Goal: Information Seeking & Learning: Learn about a topic

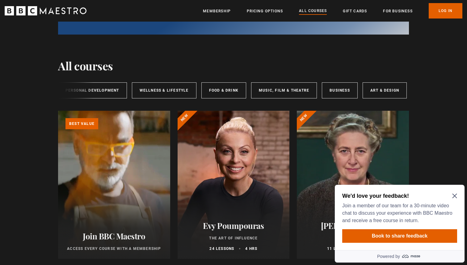
scroll to position [83, 0]
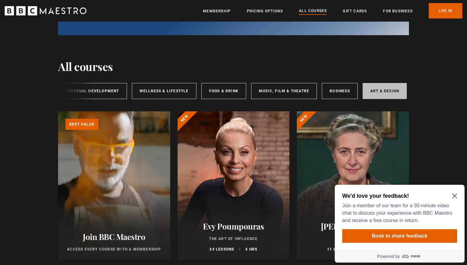
click at [379, 93] on link "Art & Design" at bounding box center [384, 91] width 44 height 16
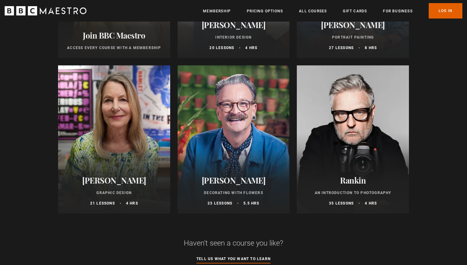
scroll to position [287, 0]
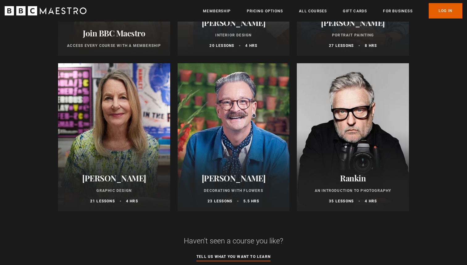
click at [374, 176] on h2 "Rankin" at bounding box center [352, 178] width 97 height 10
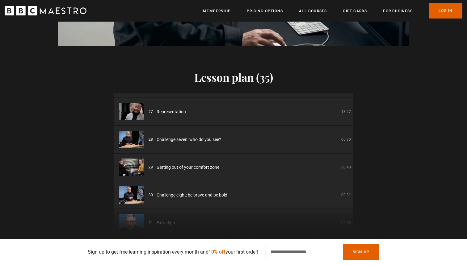
scroll to position [0, 323]
click at [446, 12] on link "Log In" at bounding box center [445, 10] width 34 height 15
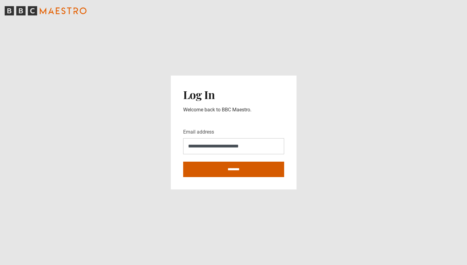
type input "**********"
click at [231, 167] on input "********" at bounding box center [233, 169] width 101 height 15
type input "**********"
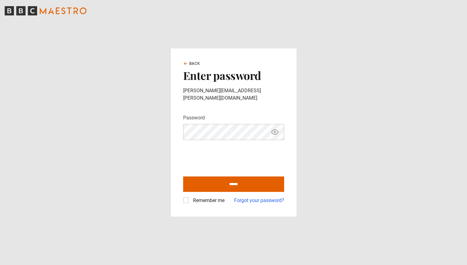
click at [276, 129] on icon "Show password" at bounding box center [274, 131] width 7 height 7
click at [276, 129] on icon "Hide password" at bounding box center [274, 131] width 7 height 7
click at [276, 129] on icon "Show password" at bounding box center [274, 131] width 7 height 7
click at [276, 129] on icon "Hide password" at bounding box center [274, 131] width 7 height 7
click at [221, 181] on input "******" at bounding box center [233, 184] width 101 height 15
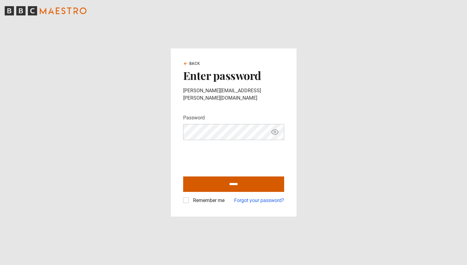
type input "**********"
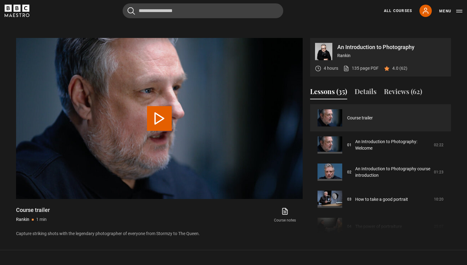
scroll to position [261, 0]
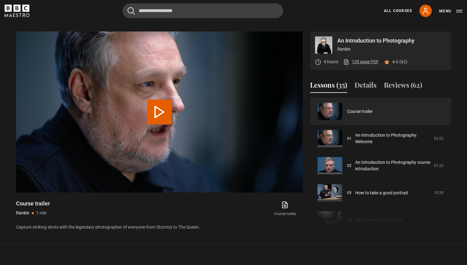
click at [364, 61] on link "135 page PDF (opens in new tab)" at bounding box center [360, 62] width 35 height 6
click at [159, 112] on button "Play Video" at bounding box center [159, 112] width 25 height 25
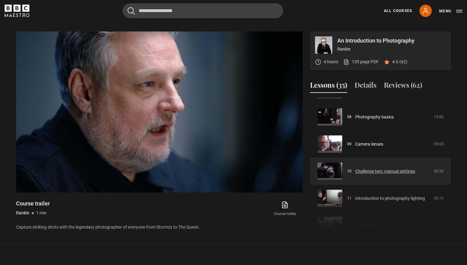
scroll to position [212, 0]
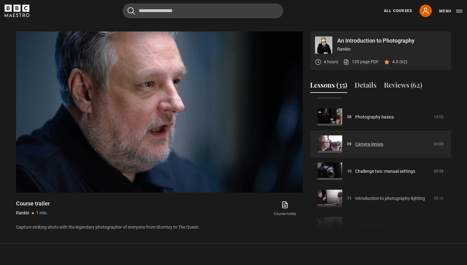
click at [373, 143] on link "Camera lenses" at bounding box center [369, 144] width 28 height 6
click at [355, 144] on link "Camera lenses" at bounding box center [369, 144] width 28 height 6
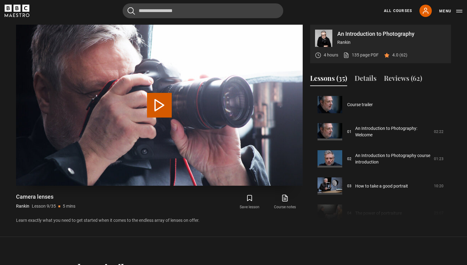
click at [159, 109] on button "Play Lesson Camera lenses" at bounding box center [159, 105] width 25 height 25
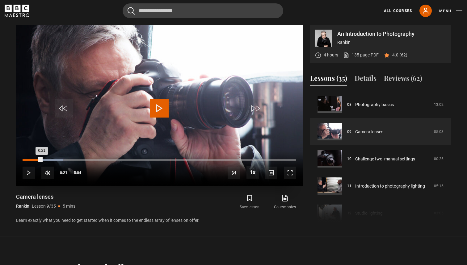
click at [42, 160] on div "Loaded : 14.66% 0:21 0:21" at bounding box center [159, 160] width 273 height 2
click at [70, 159] on div "Loaded : 22.89% 0:53 0:23" at bounding box center [159, 160] width 273 height 2
click at [132, 160] on div "2:01" at bounding box center [132, 160] width 1 height 2
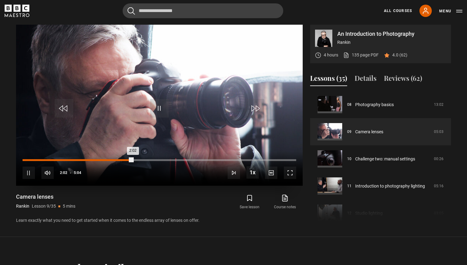
click at [133, 160] on div "2:01" at bounding box center [132, 160] width 1 height 2
click at [205, 160] on div "3:22" at bounding box center [205, 160] width 1 height 2
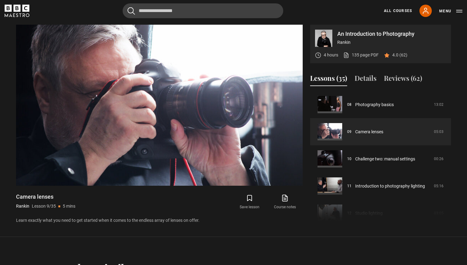
click at [187, 210] on div "Save lesson Course notes opens in new tab" at bounding box center [230, 202] width 146 height 18
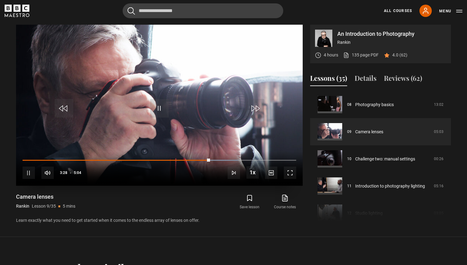
click at [189, 159] on div "10s Skip Back 10 seconds Pause 10s Skip Forward 10 seconds Loaded : 78.85% 3:12…" at bounding box center [159, 169] width 286 height 34
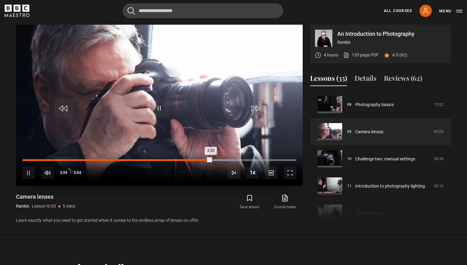
click at [187, 160] on div "3:02" at bounding box center [187, 160] width 1 height 2
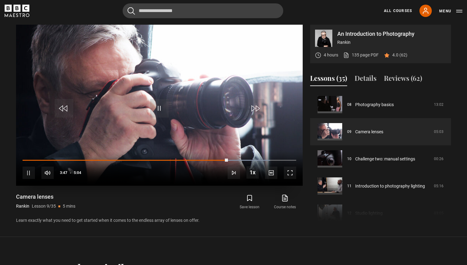
click at [232, 159] on div "10s Skip Back 10 seconds Pause 10s Skip Forward 10 seconds Loaded : 90.35% 3:47…" at bounding box center [159, 169] width 286 height 34
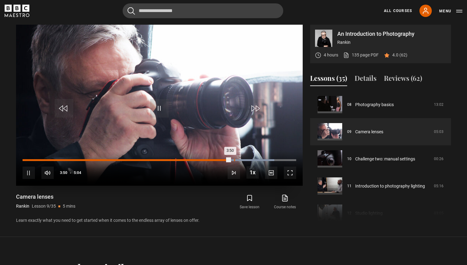
click at [234, 160] on div "Loaded : 91.97% 3:55 3:50" at bounding box center [159, 160] width 273 height 2
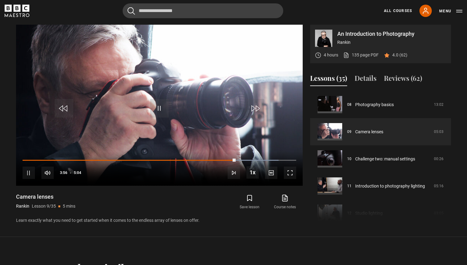
click at [161, 203] on div "Save lesson Course notes opens in new tab" at bounding box center [230, 202] width 146 height 18
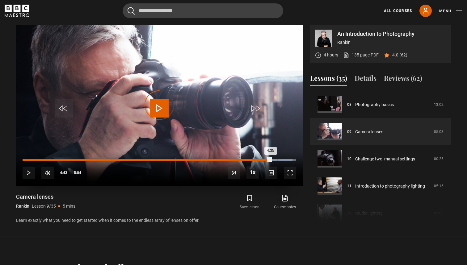
click at [277, 160] on div "Loaded : 98.59% 4:43 4:35" at bounding box center [159, 160] width 273 height 2
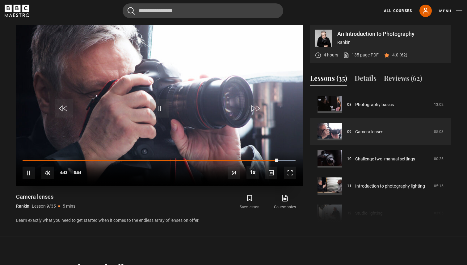
click at [284, 159] on div "10s Skip Back 10 seconds Pause 10s Skip Forward 10 seconds Loaded : 99.55% 4:47…" at bounding box center [159, 169] width 286 height 34
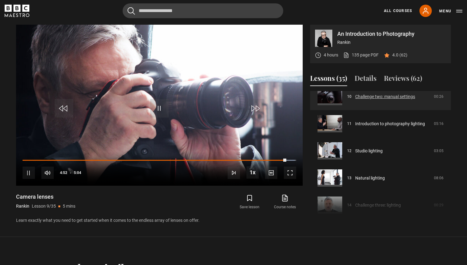
scroll to position [275, 0]
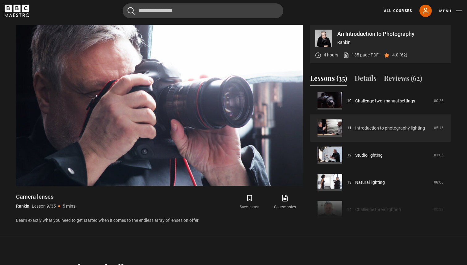
click at [380, 127] on link "Introduction to photography lighting" at bounding box center [390, 128] width 70 height 6
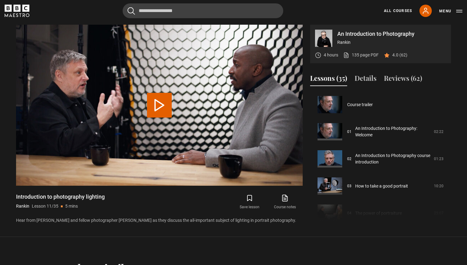
scroll to position [272, 0]
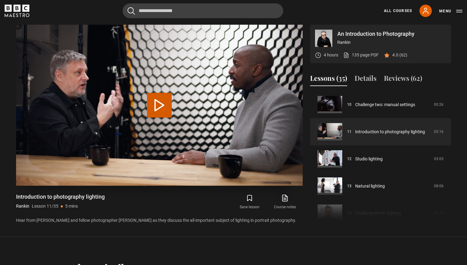
click at [149, 109] on button "Play Lesson Introduction to photography lighting" at bounding box center [159, 105] width 25 height 25
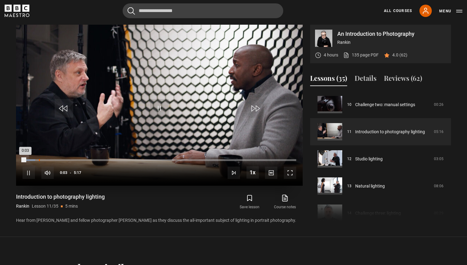
click at [39, 160] on div "0:18" at bounding box center [39, 160] width 1 height 2
click at [56, 160] on div "Loaded : 10.22% 0:38 0:20" at bounding box center [159, 160] width 273 height 2
click at [88, 160] on div "Loaded : 31.40% 1:15 0:45" at bounding box center [159, 160] width 273 height 2
click at [118, 160] on div "Loaded : 31.40% 1:50 1:17" at bounding box center [159, 160] width 273 height 2
click at [140, 160] on div "Loaded : 36.81% 2:16 1:51" at bounding box center [159, 160] width 273 height 2
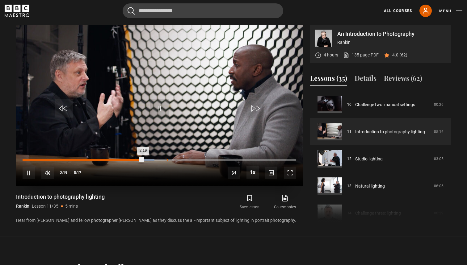
click at [167, 160] on div "Loaded : 48.15% 2:47 2:19" at bounding box center [159, 160] width 273 height 2
click at [186, 160] on div "3:09" at bounding box center [186, 160] width 1 height 2
click at [210, 160] on div "3:37" at bounding box center [210, 160] width 1 height 2
click at [240, 160] on div "4:11" at bounding box center [240, 160] width 1 height 2
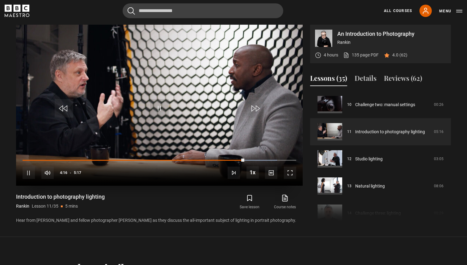
click at [225, 158] on div "10s Skip Back 10 seconds Pause 10s Skip Forward 10 seconds Loaded : 92.94% 4:36…" at bounding box center [159, 169] width 286 height 34
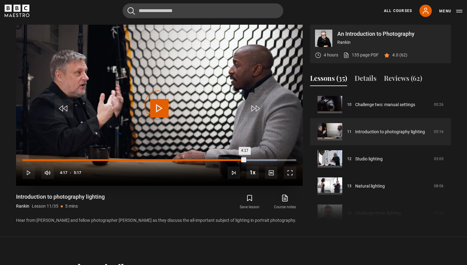
click at [222, 160] on div "3:51" at bounding box center [222, 160] width 1 height 2
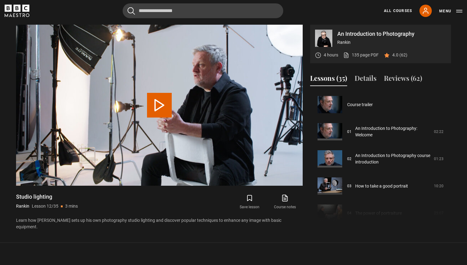
scroll to position [299, 0]
